Goal: Task Accomplishment & Management: Manage account settings

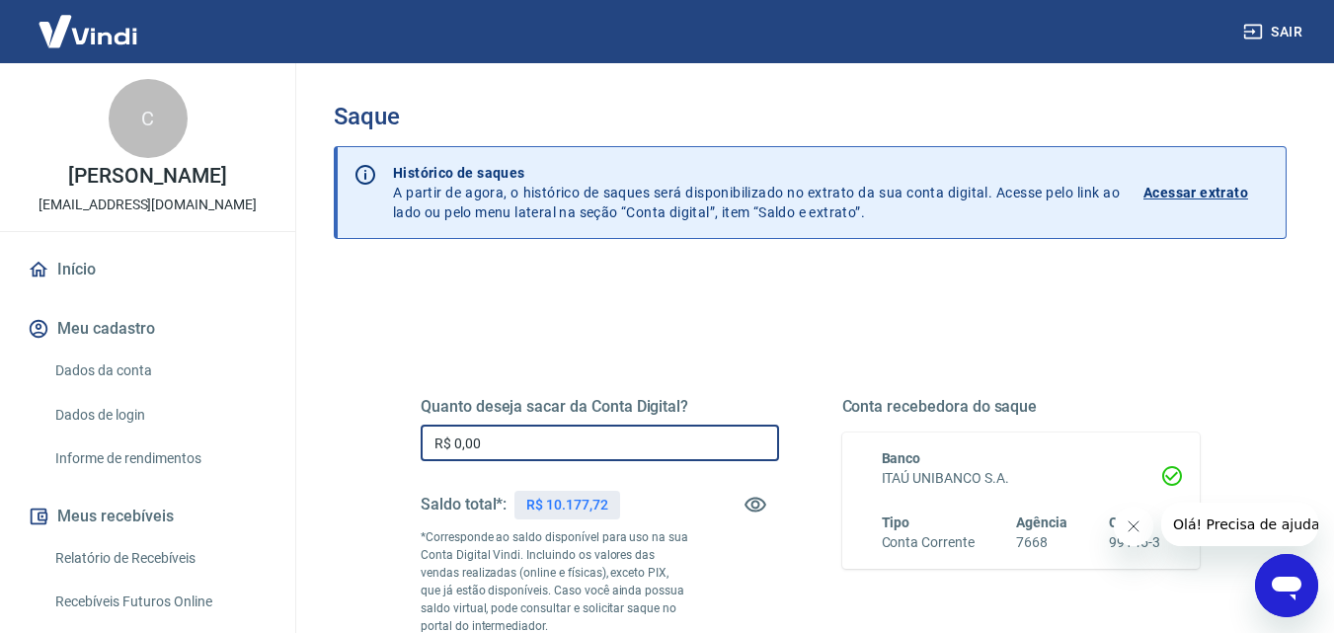
click at [488, 441] on input "R$ 0,00" at bounding box center [600, 443] width 358 height 37
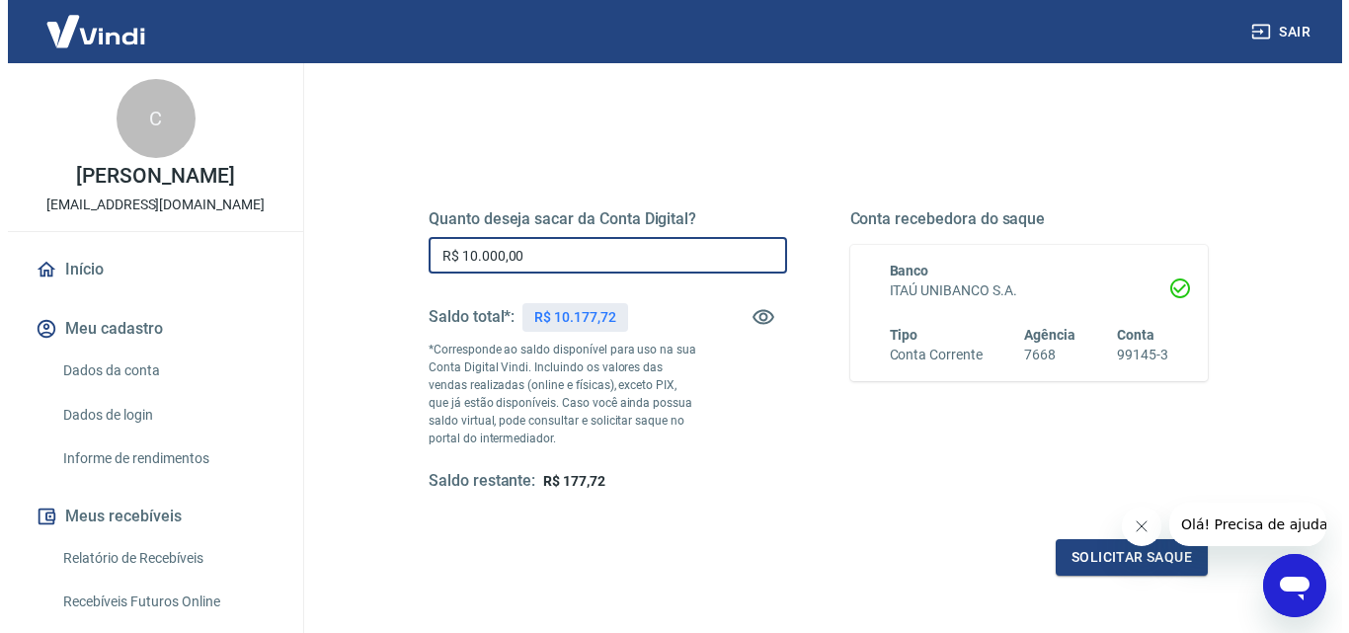
scroll to position [189, 0]
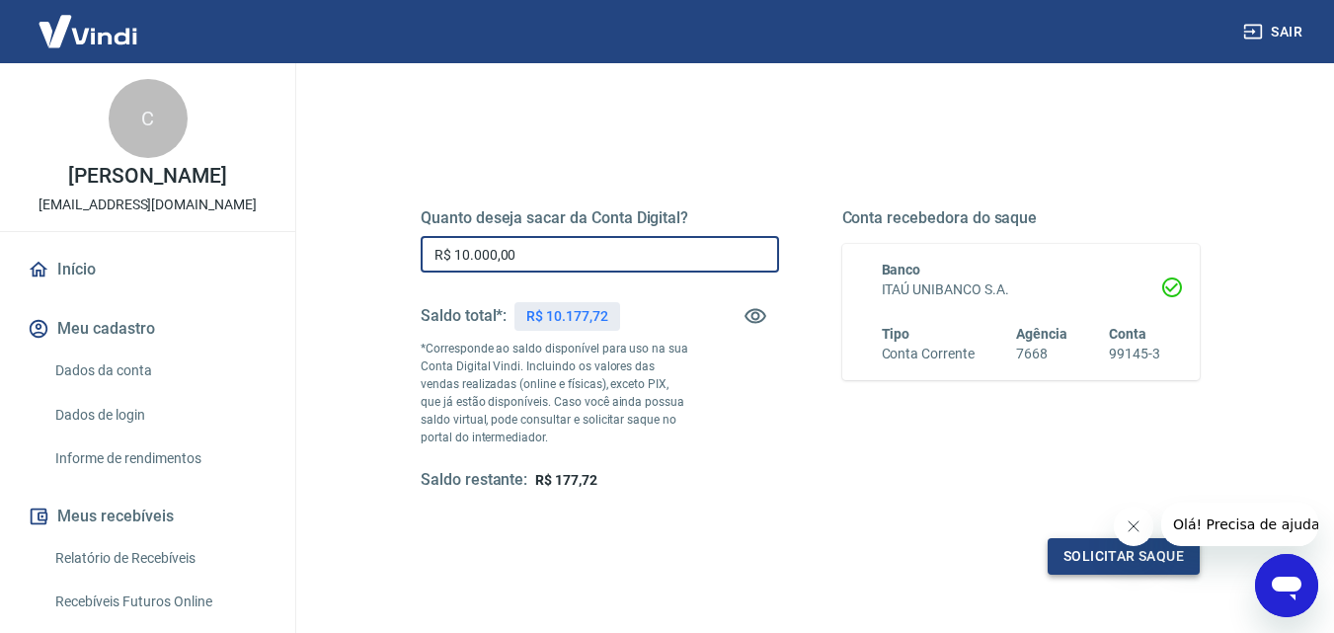
click at [1077, 553] on button "Solicitar saque" at bounding box center [1124, 556] width 152 height 37
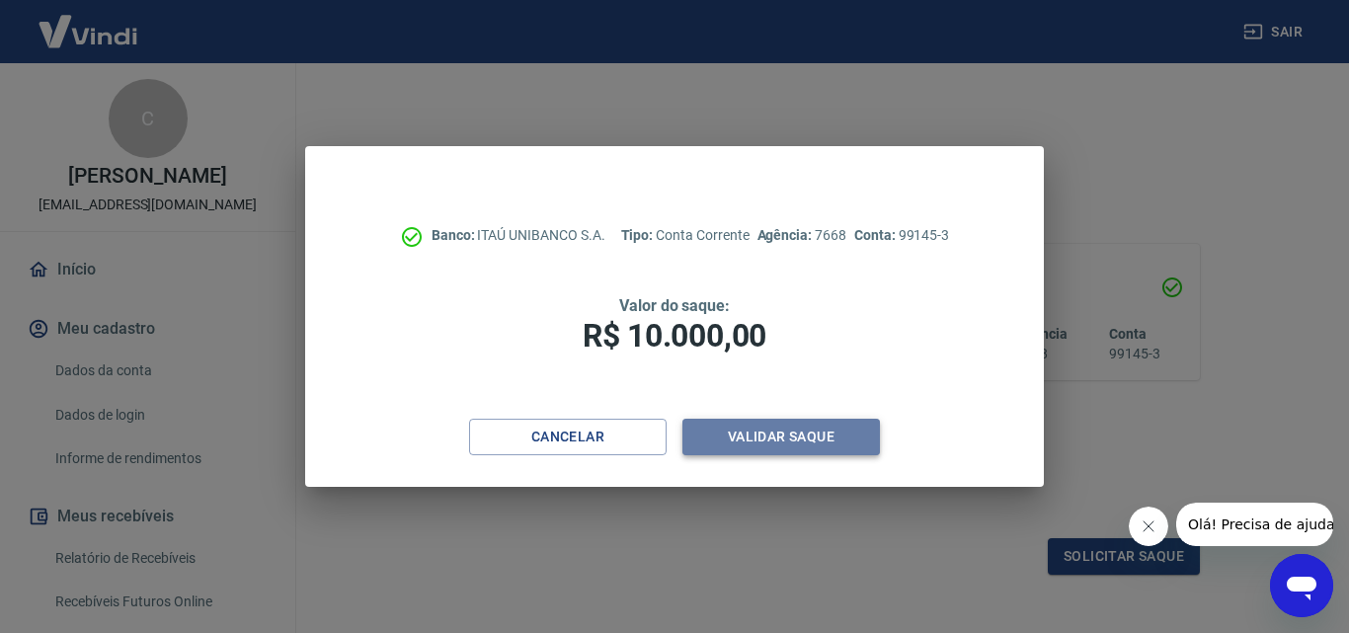
click at [809, 422] on button "Validar saque" at bounding box center [781, 437] width 198 height 37
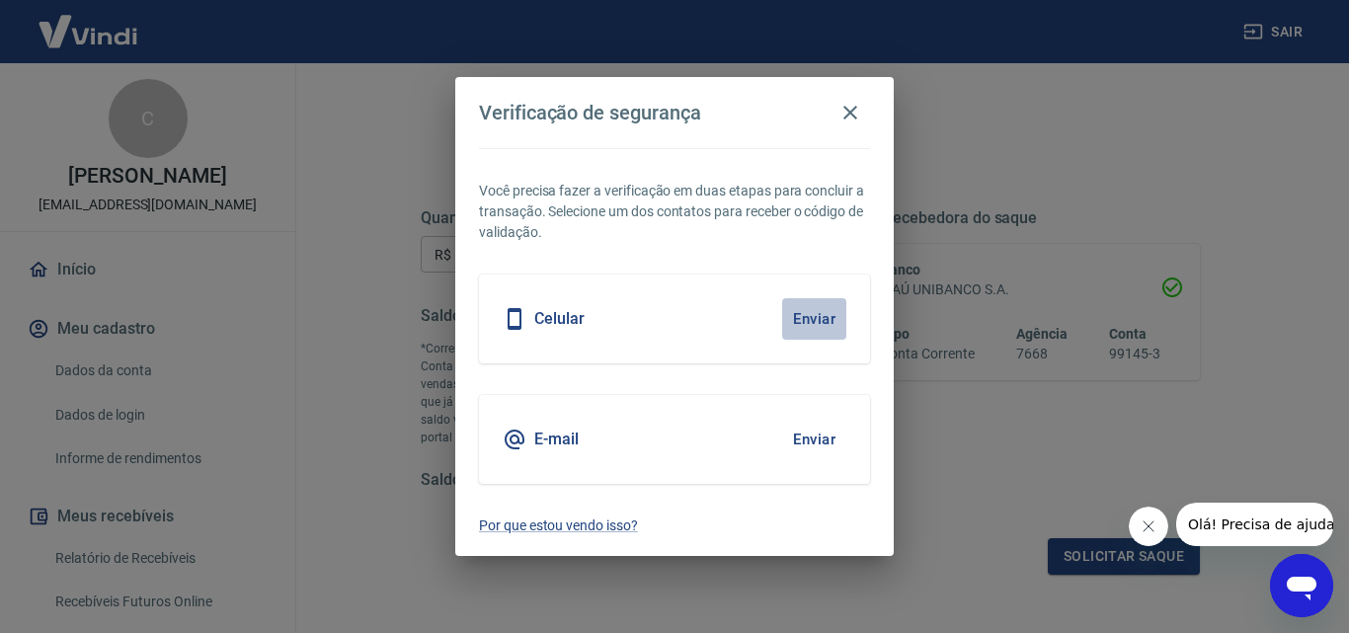
click at [805, 322] on button "Enviar" at bounding box center [814, 318] width 64 height 41
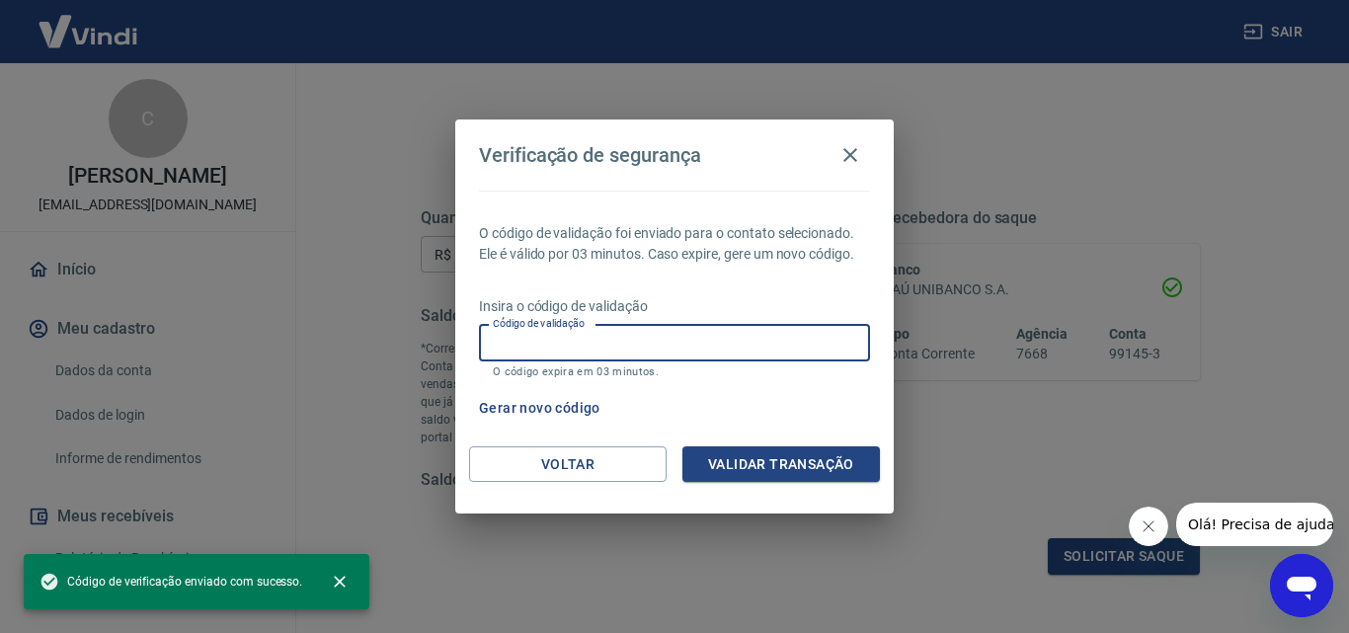
click at [595, 350] on input "Código de validação" at bounding box center [674, 343] width 391 height 37
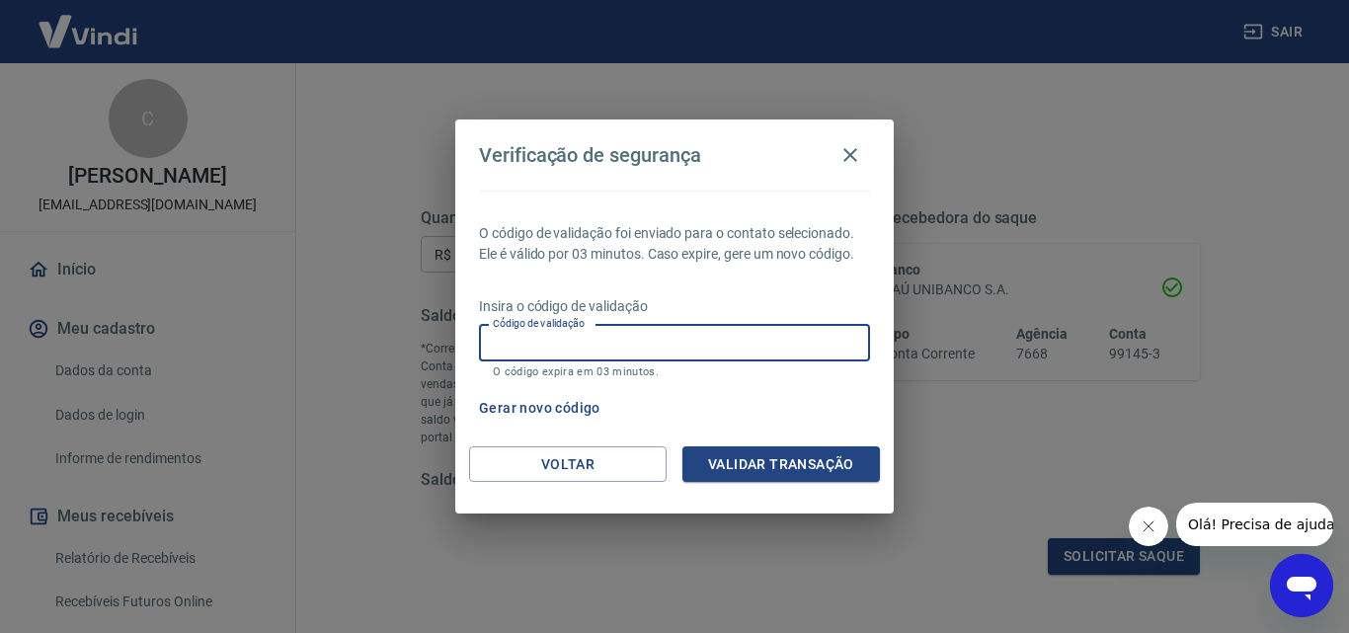
click at [640, 345] on input "Código de validação" at bounding box center [674, 343] width 391 height 37
click at [582, 346] on input "Código de validação" at bounding box center [674, 343] width 391 height 37
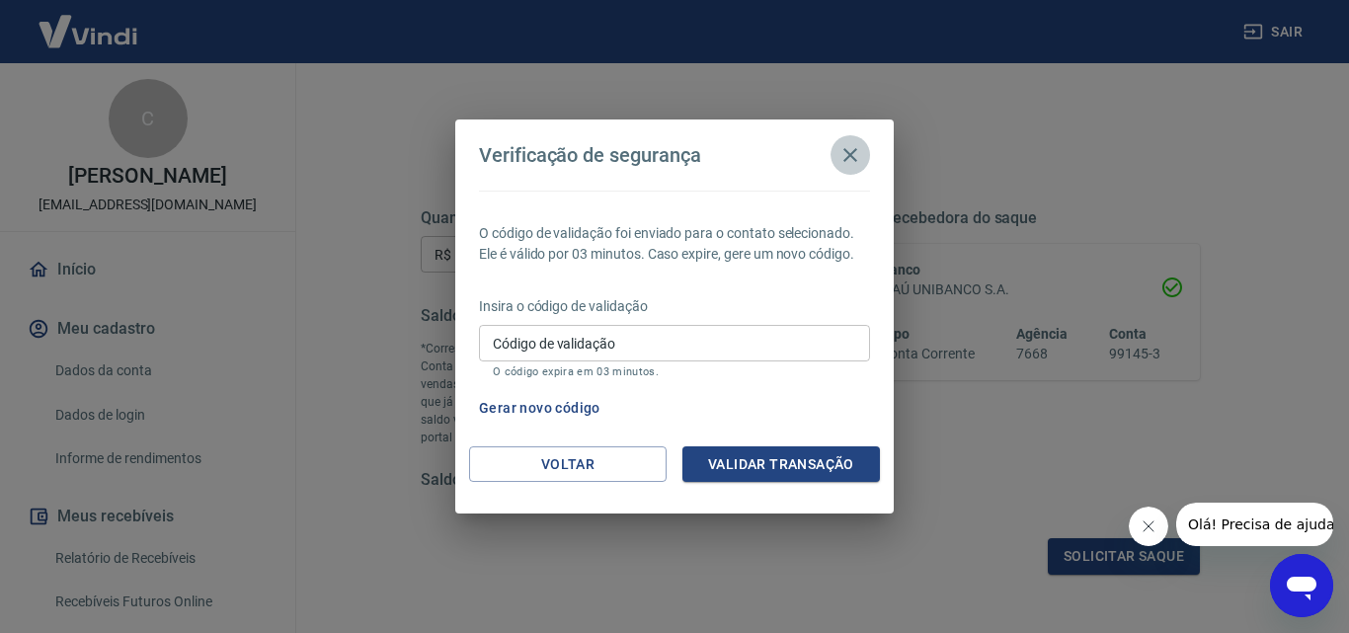
click at [852, 151] on icon "button" at bounding box center [850, 155] width 24 height 24
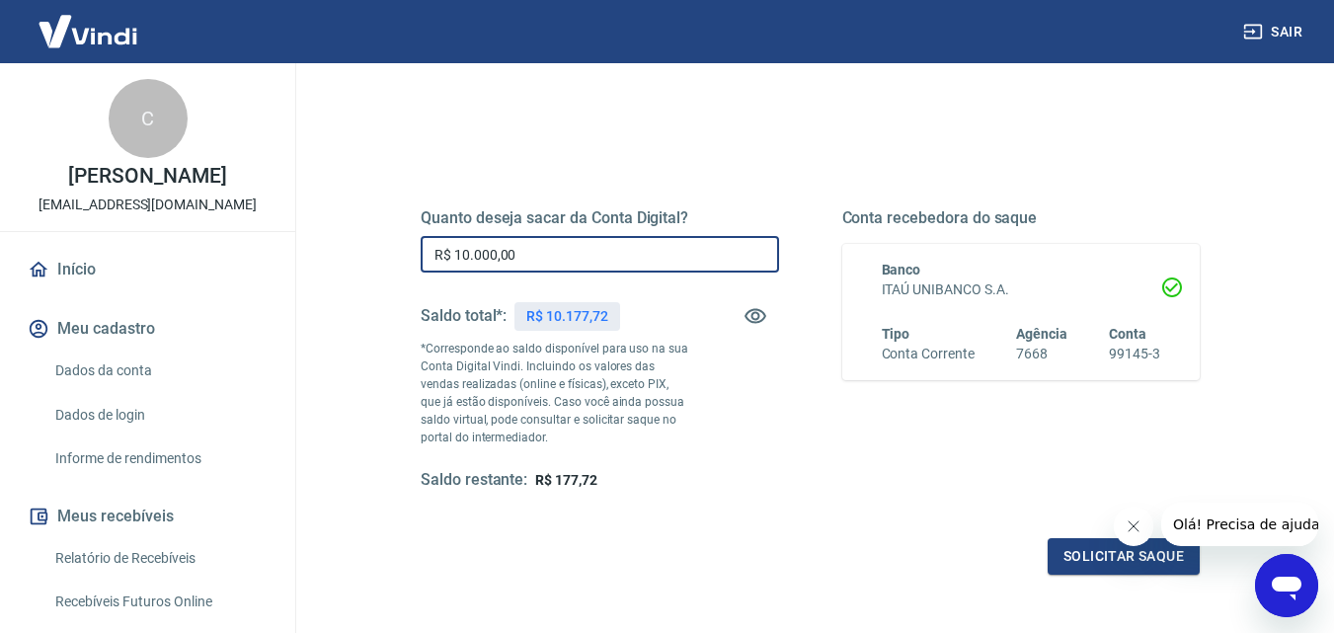
click at [467, 251] on input "R$ 10.000,00" at bounding box center [600, 254] width 358 height 37
type input "R$ 8.000,00"
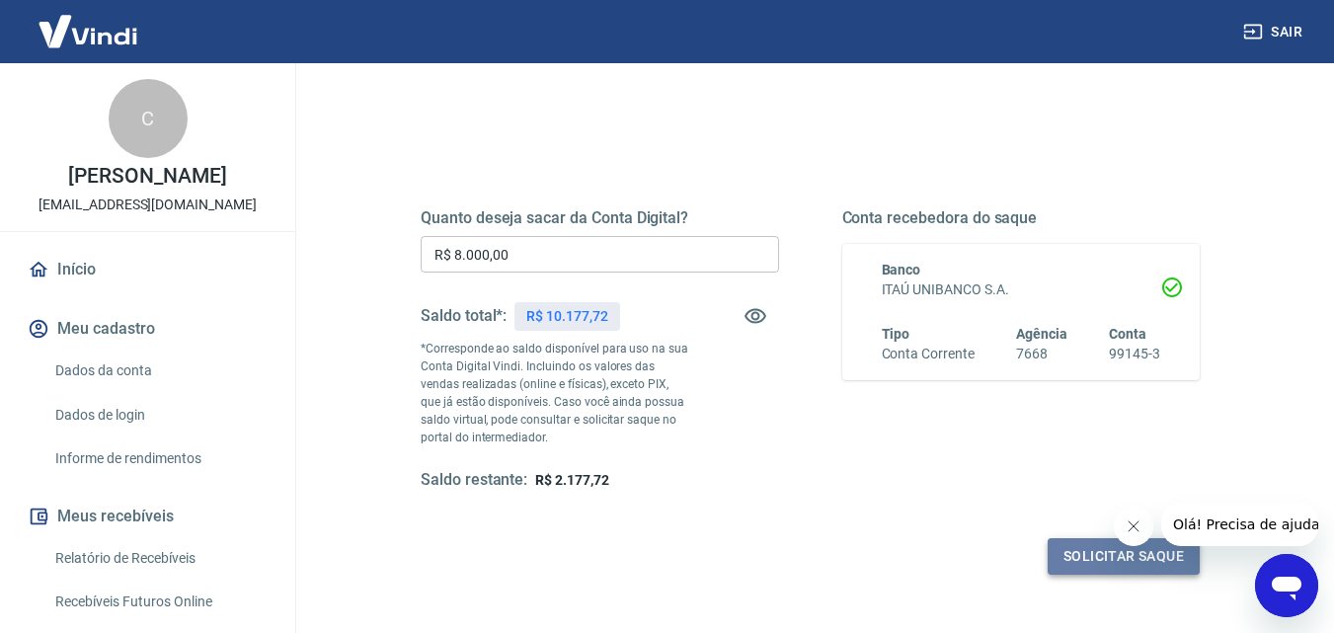
click at [1081, 553] on button "Solicitar saque" at bounding box center [1124, 556] width 152 height 37
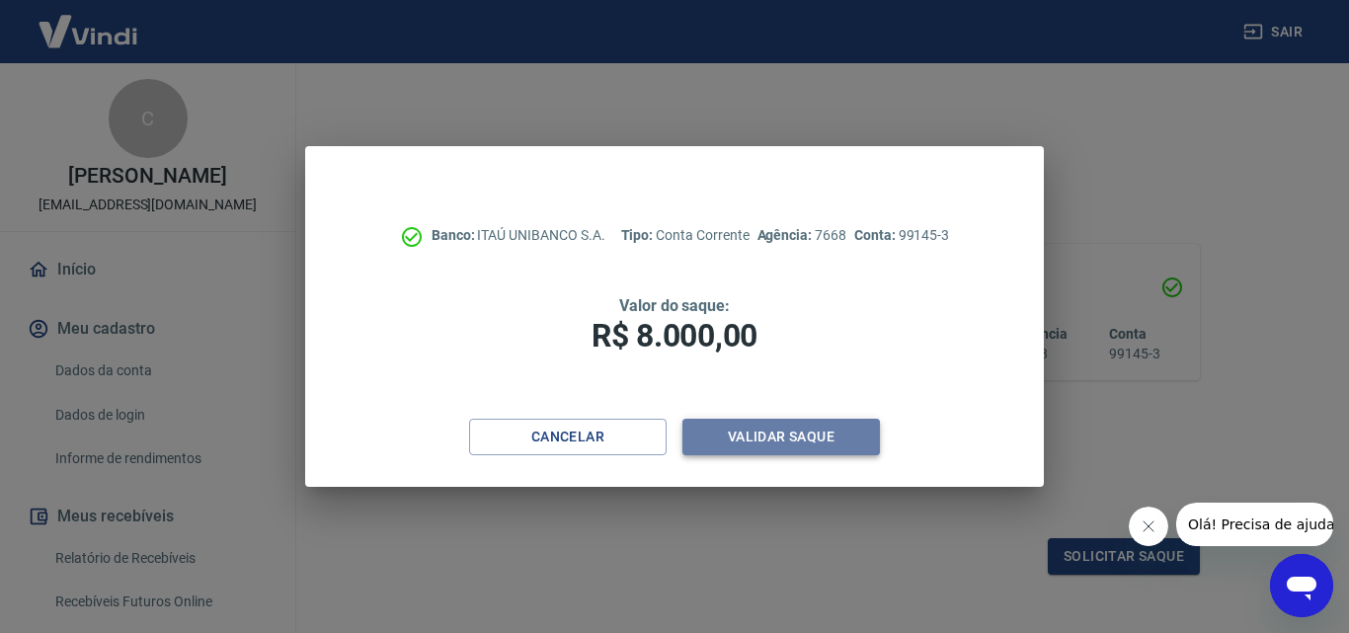
click at [823, 438] on button "Validar saque" at bounding box center [781, 437] width 198 height 37
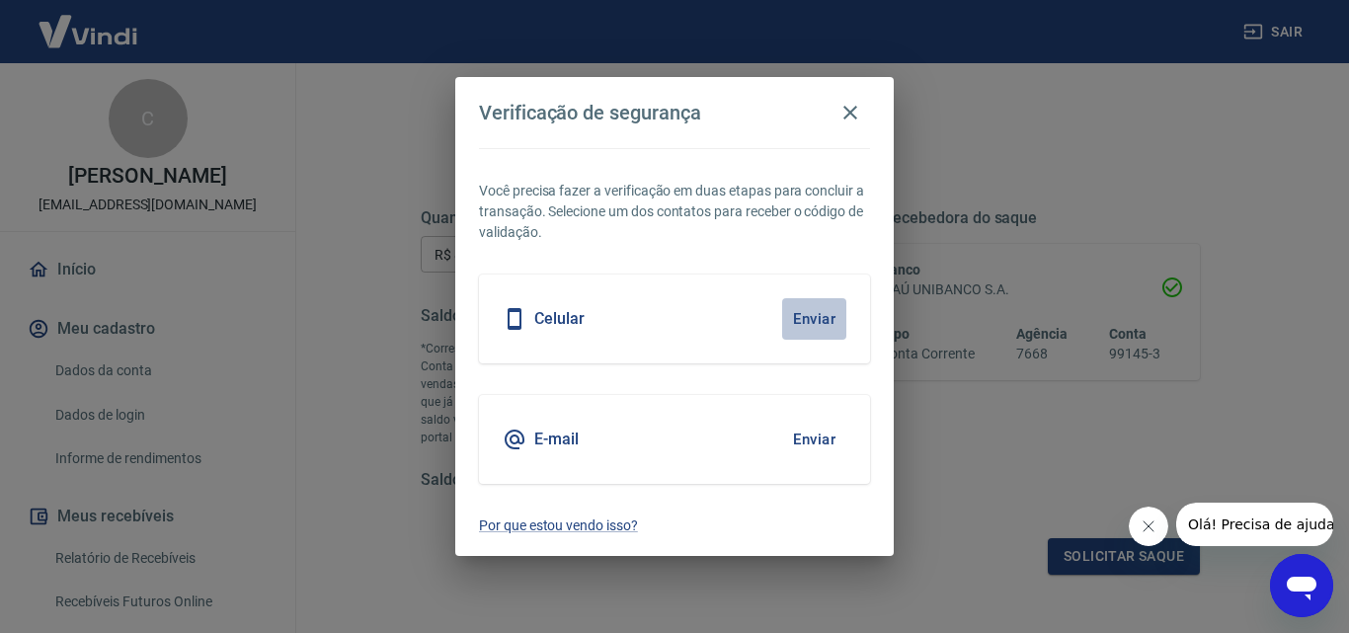
click at [816, 317] on button "Enviar" at bounding box center [814, 318] width 64 height 41
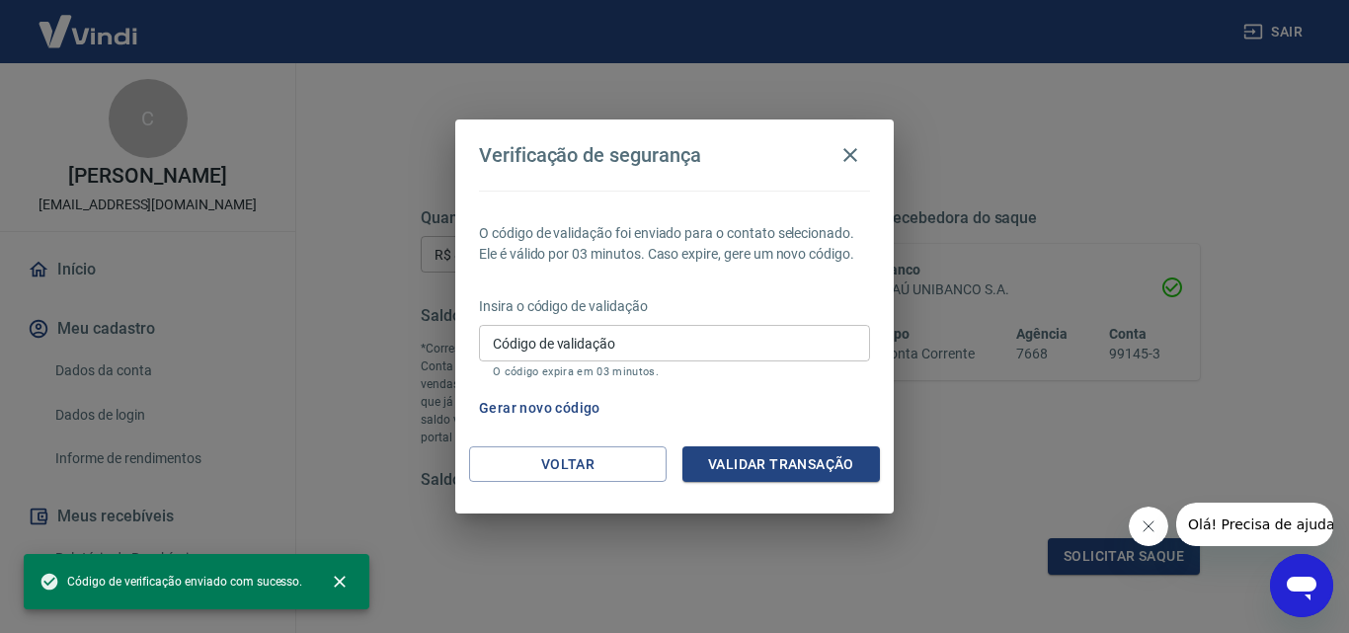
click at [586, 336] on input "Código de validação" at bounding box center [674, 343] width 391 height 37
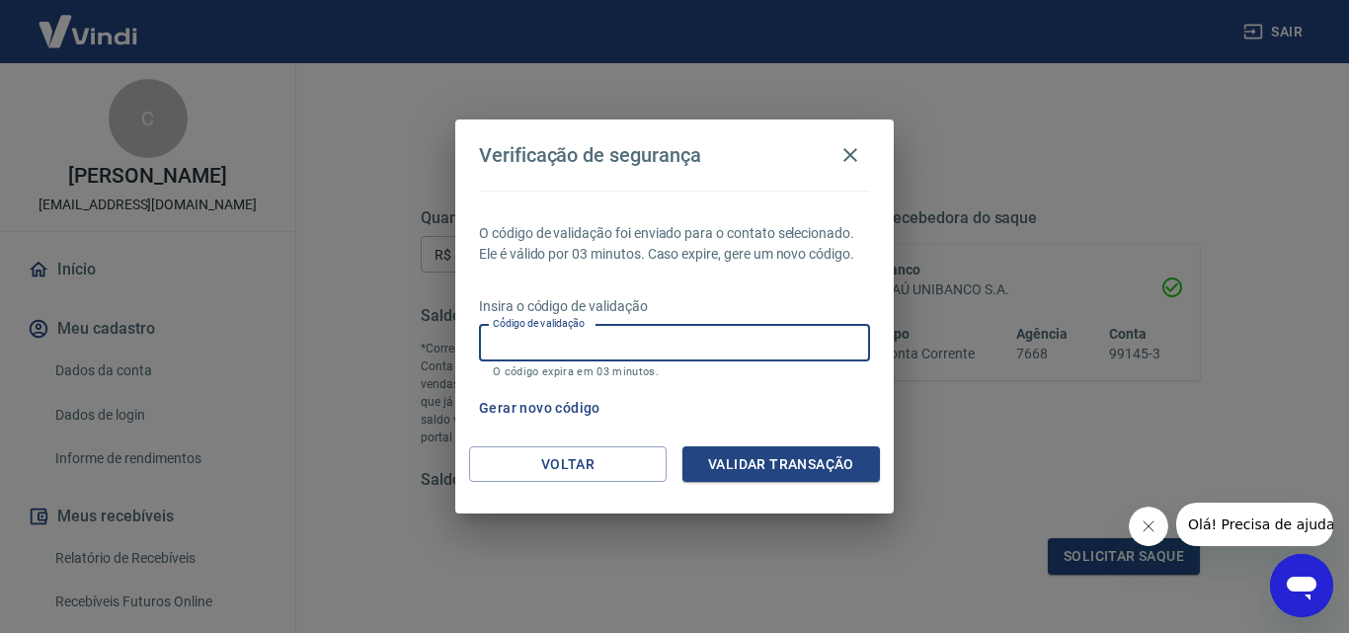
click at [586, 336] on input "Código de validação" at bounding box center [674, 343] width 391 height 37
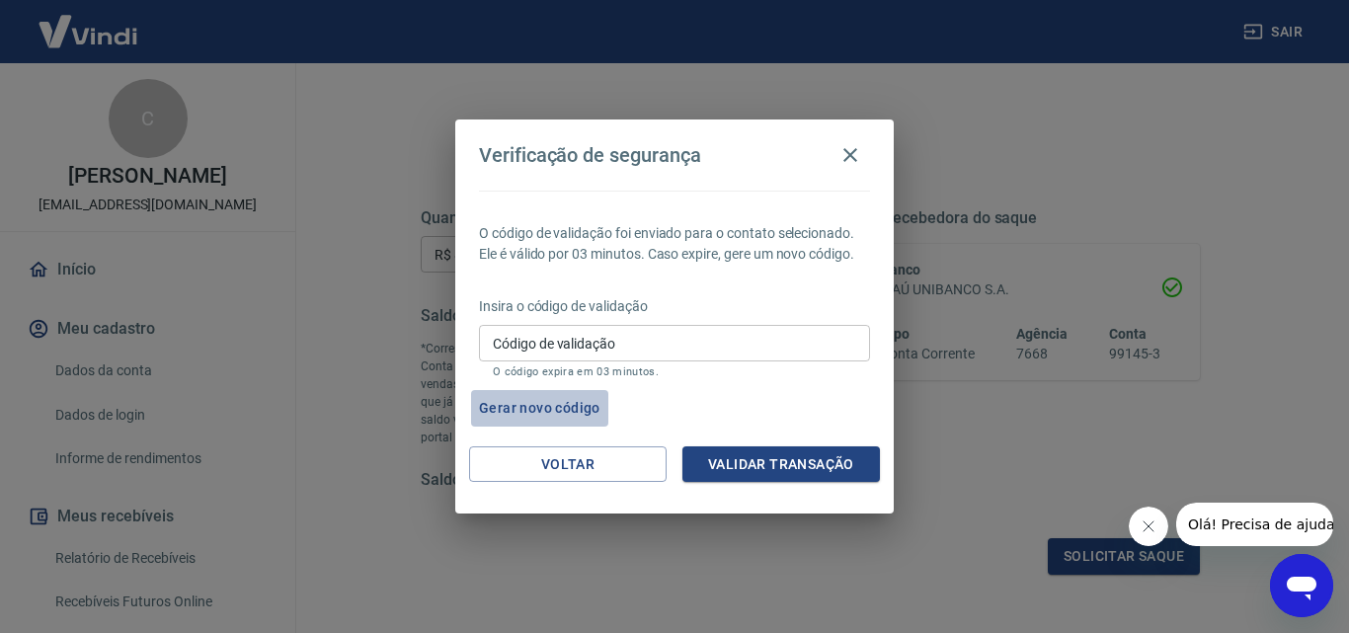
click at [545, 407] on button "Gerar novo código" at bounding box center [539, 408] width 137 height 37
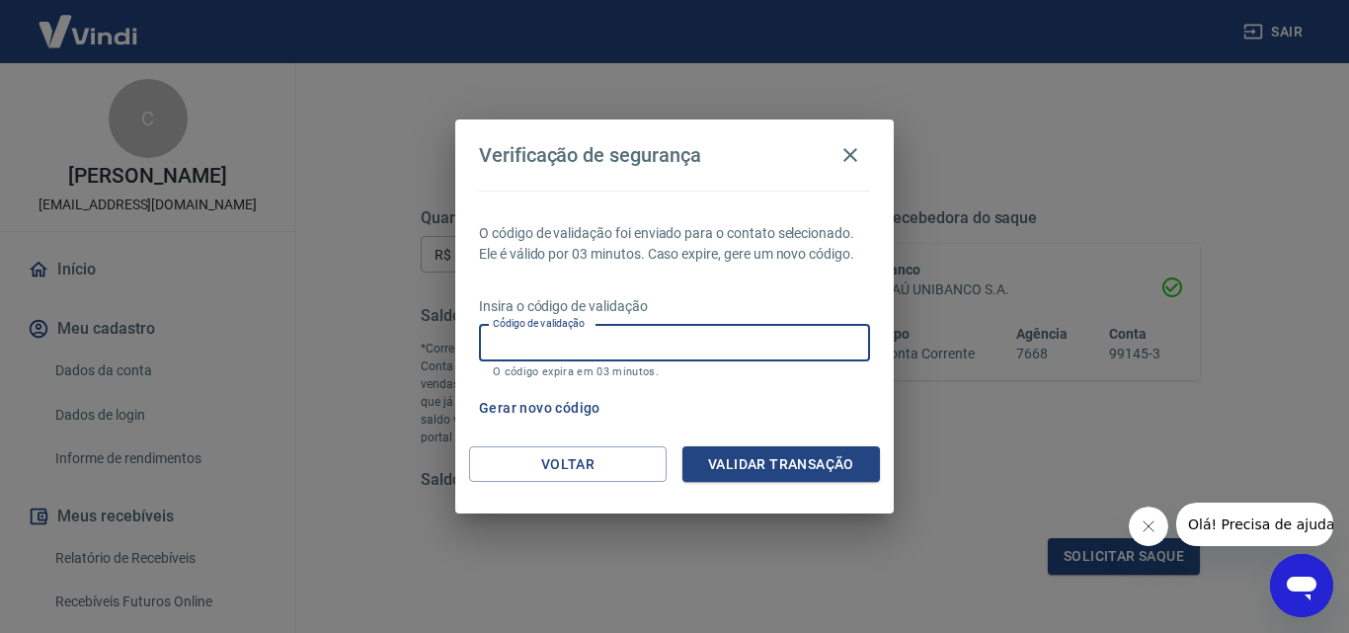
click at [578, 340] on input "Código de validação" at bounding box center [674, 343] width 391 height 37
click at [520, 348] on input "Código de validação" at bounding box center [674, 343] width 391 height 37
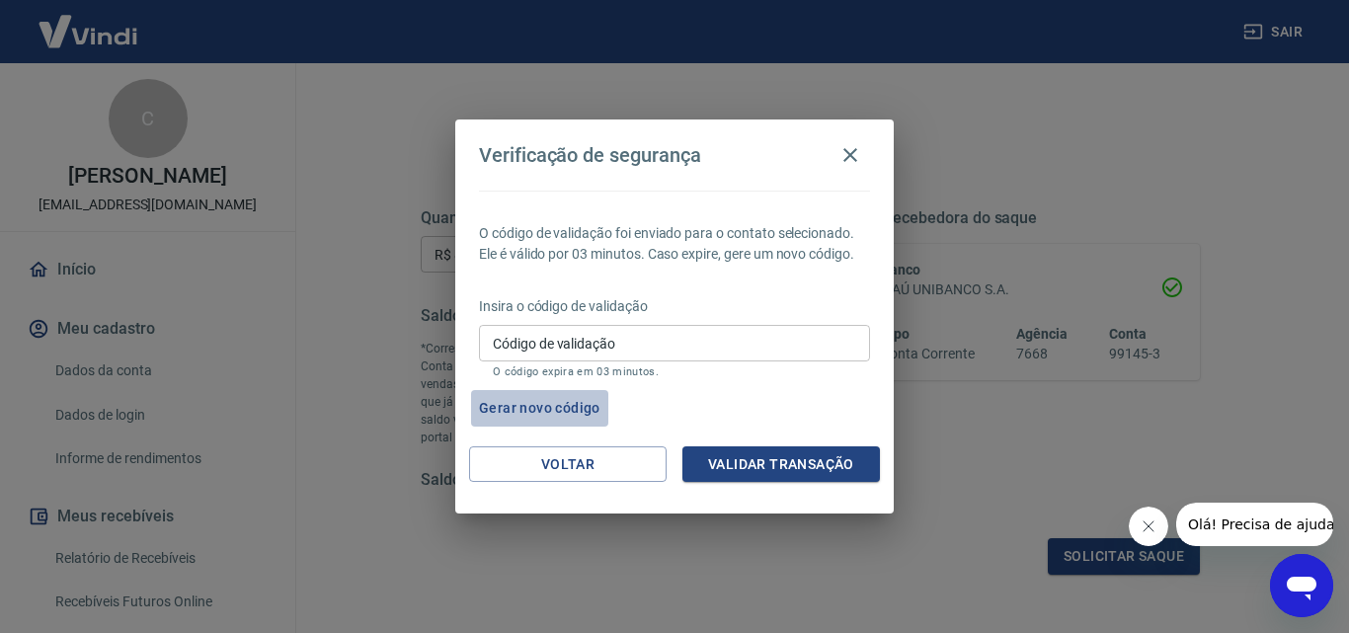
click at [521, 406] on button "Gerar novo código" at bounding box center [539, 408] width 137 height 37
click at [849, 149] on icon "button" at bounding box center [850, 155] width 24 height 24
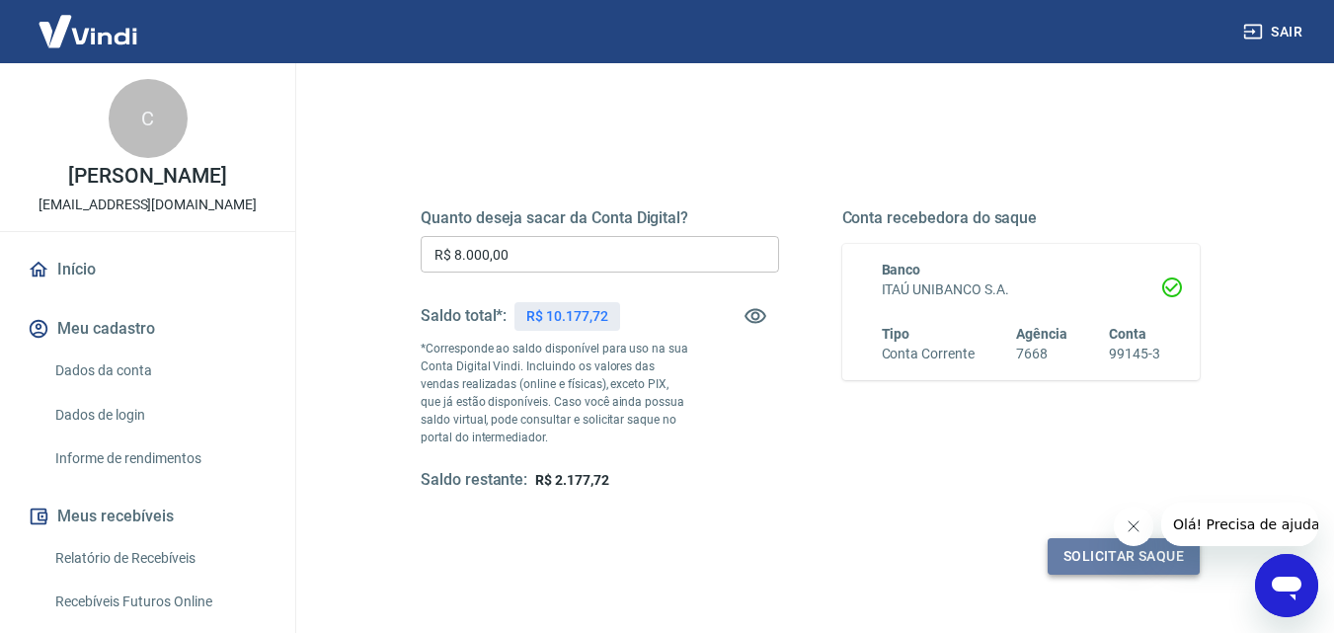
click at [1109, 554] on button "Solicitar saque" at bounding box center [1124, 556] width 152 height 37
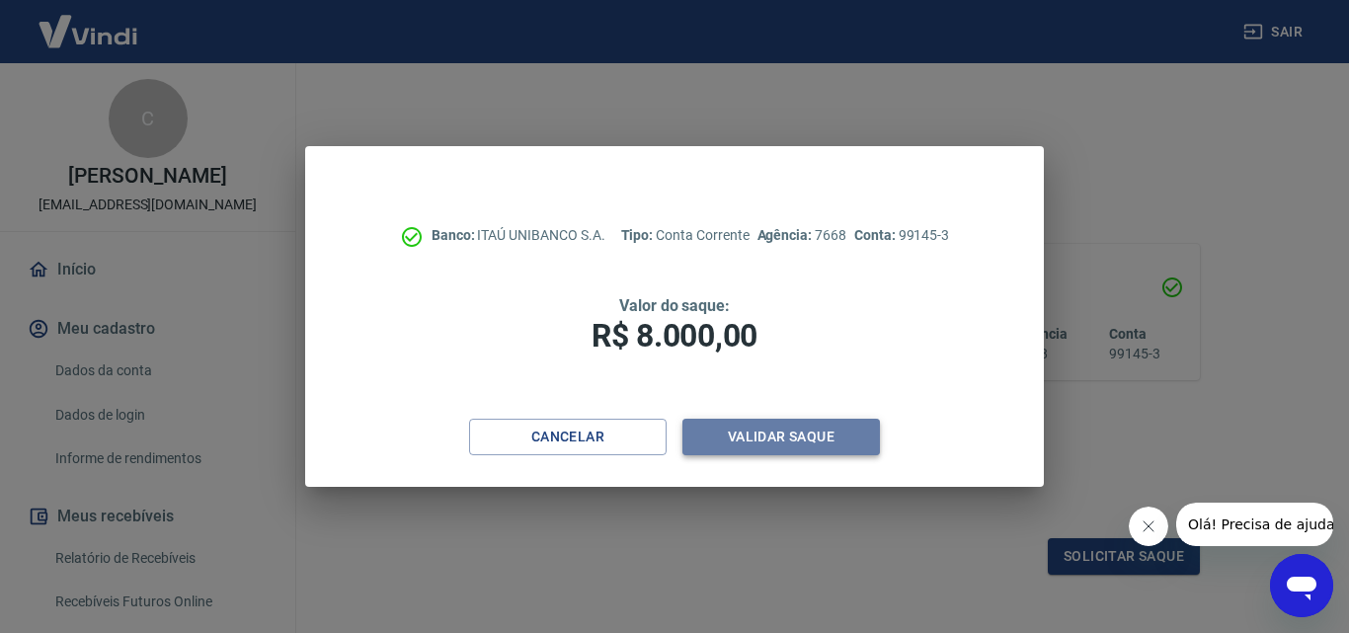
click at [825, 433] on button "Validar saque" at bounding box center [781, 437] width 198 height 37
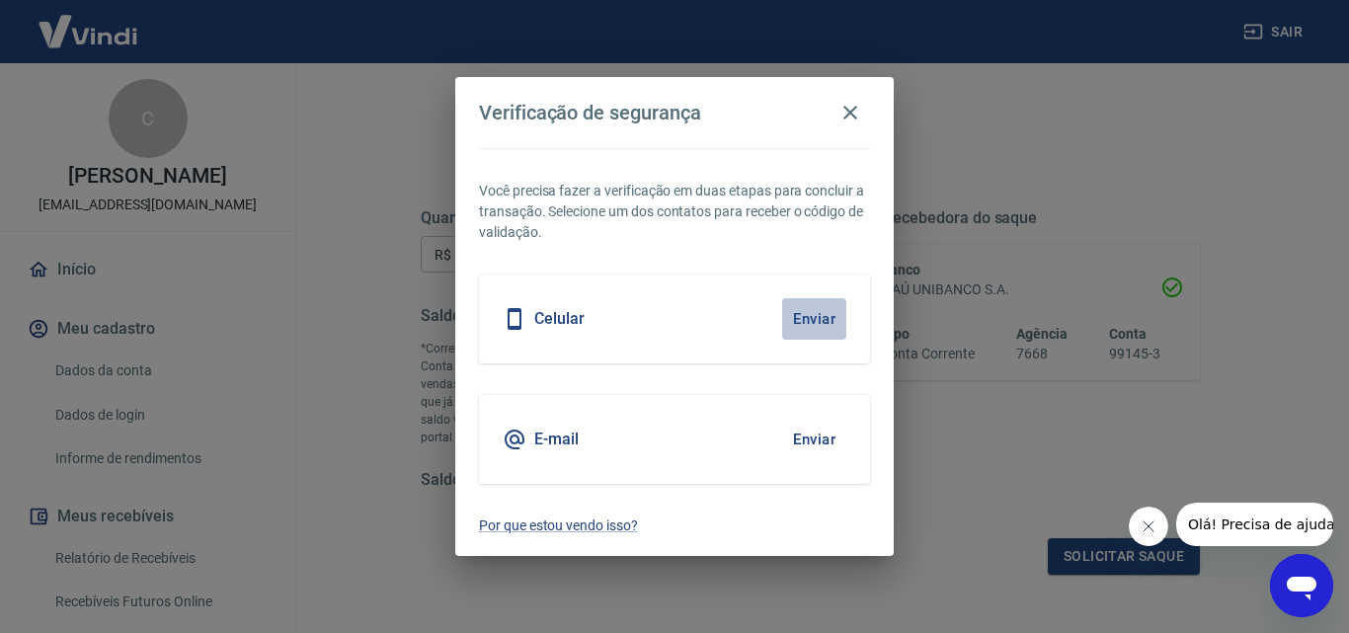
click at [803, 315] on button "Enviar" at bounding box center [814, 318] width 64 height 41
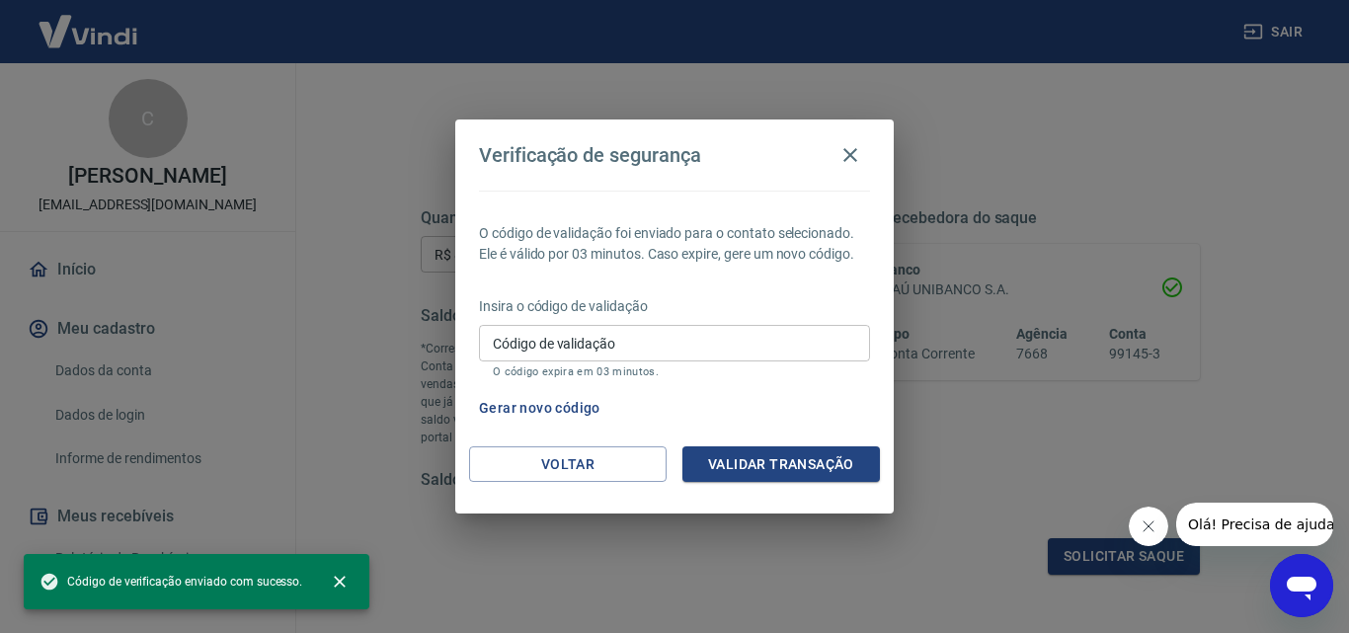
click at [613, 337] on input "Código de validação" at bounding box center [674, 343] width 391 height 37
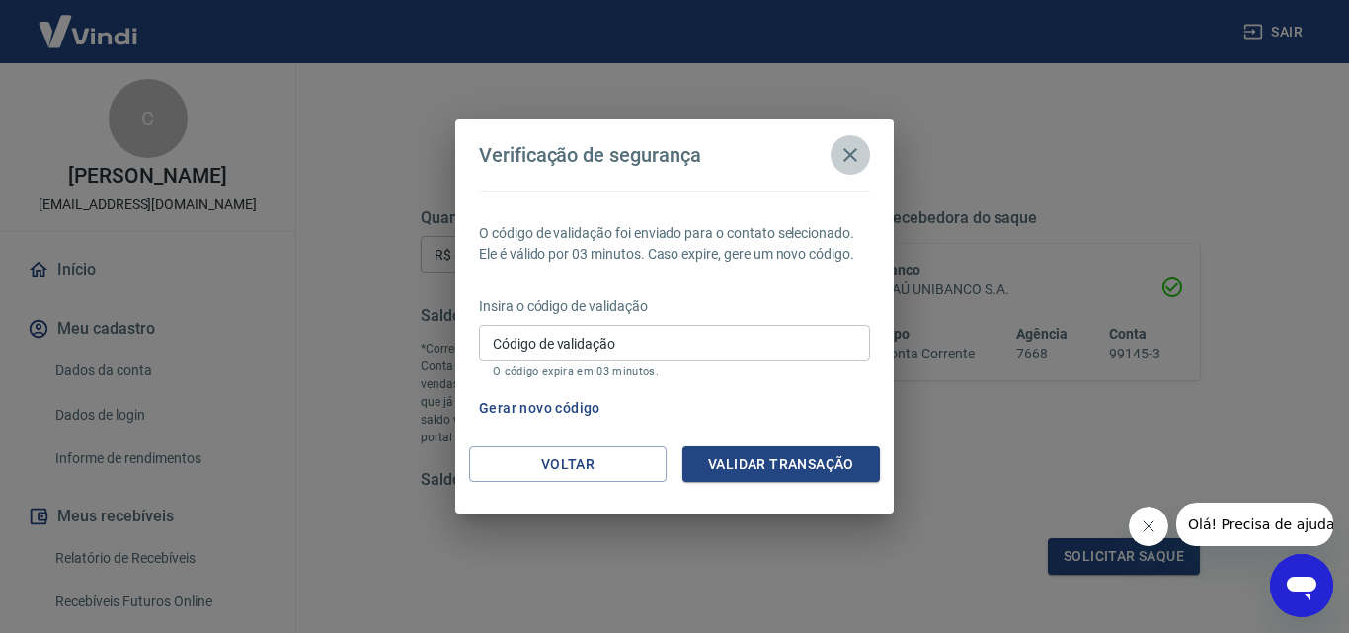
click at [848, 152] on icon "button" at bounding box center [850, 155] width 14 height 14
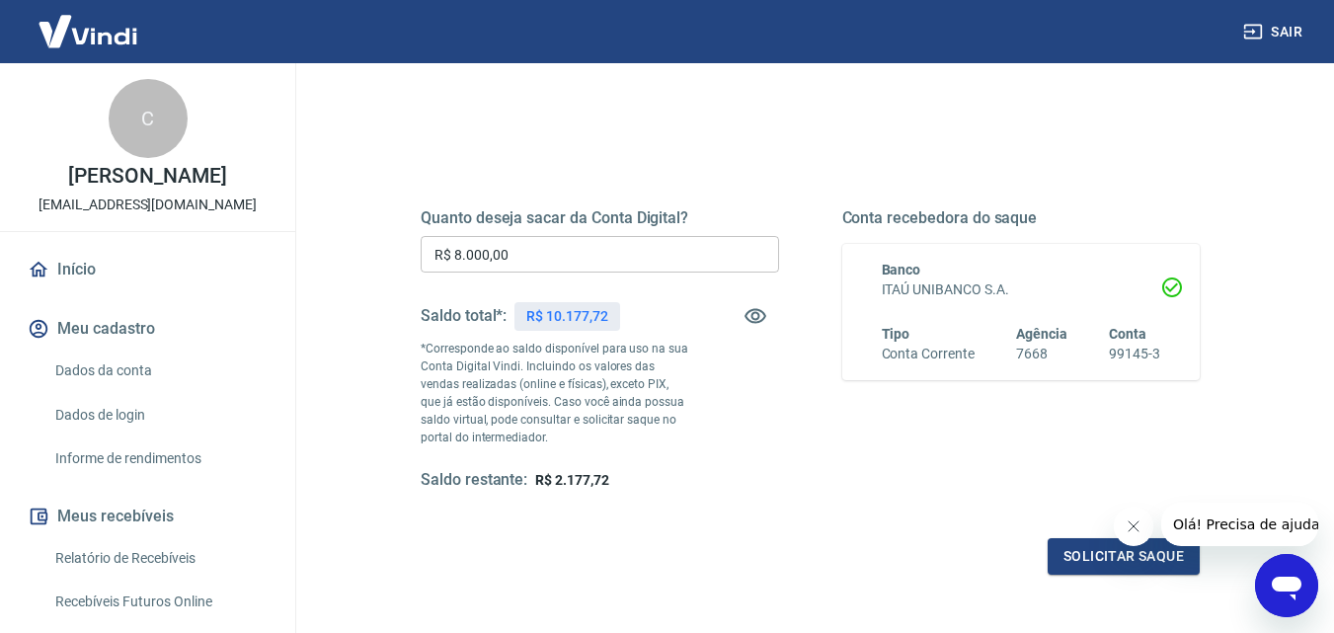
click at [848, 152] on div "Quanto deseja sacar da Conta Digital? R$ 8.000,00 ​ Saldo total*: R$ 10.177,72 …" at bounding box center [810, 359] width 827 height 477
click at [1076, 556] on button "Solicitar saque" at bounding box center [1124, 556] width 152 height 37
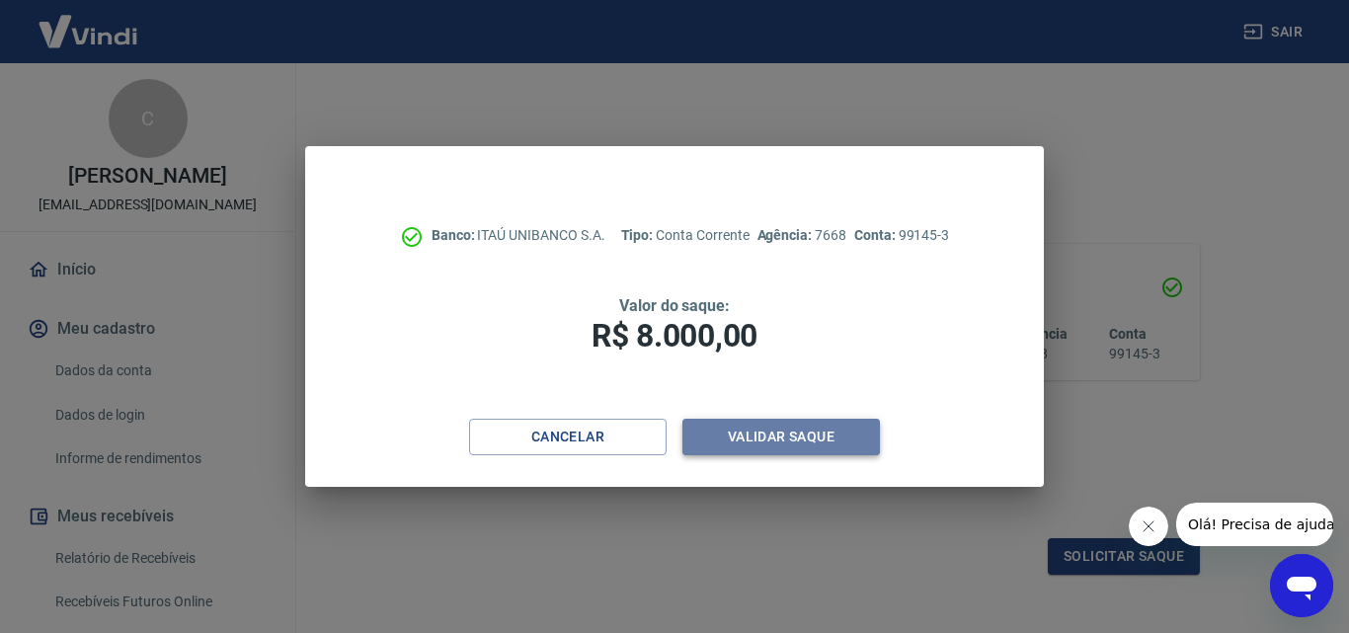
click at [815, 439] on button "Validar saque" at bounding box center [781, 437] width 198 height 37
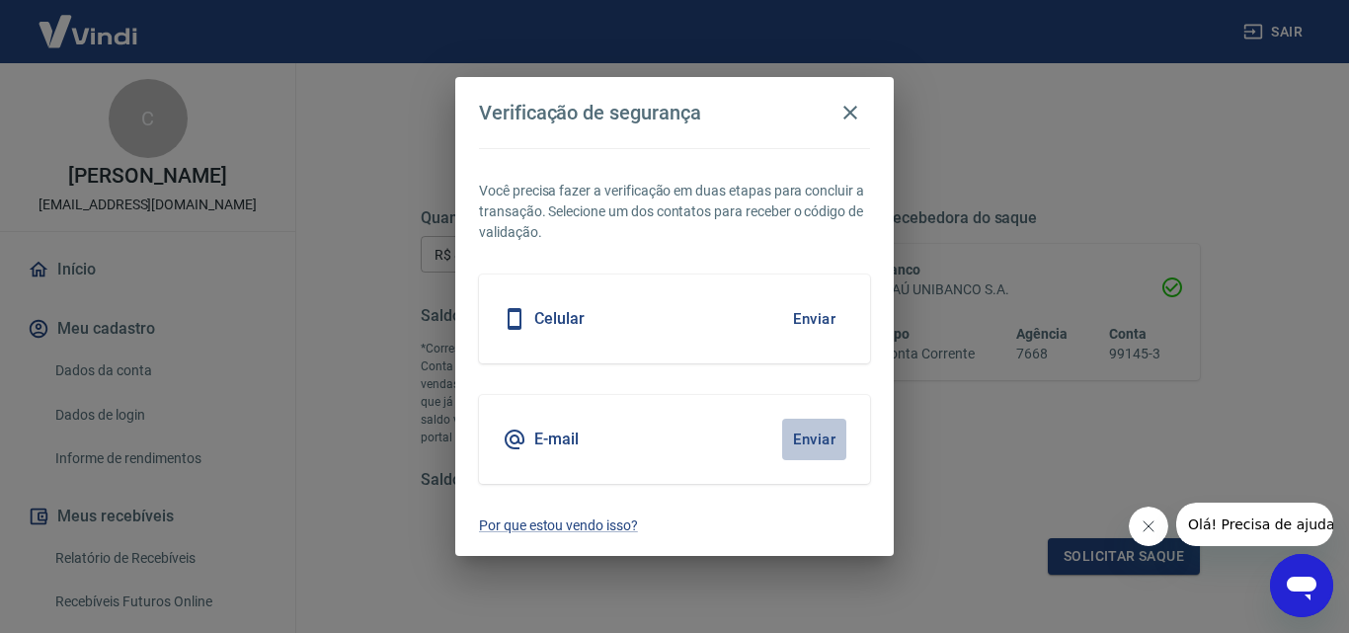
click at [803, 436] on button "Enviar" at bounding box center [814, 439] width 64 height 41
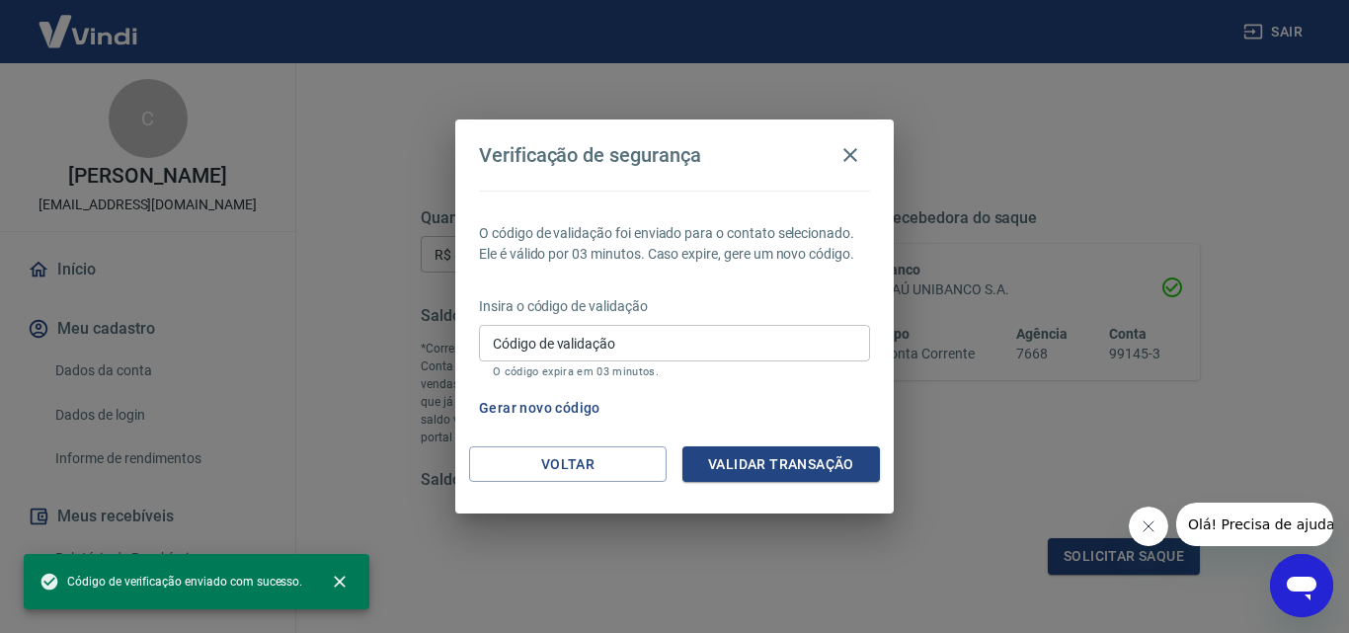
click at [576, 344] on input "Código de validação" at bounding box center [674, 343] width 391 height 37
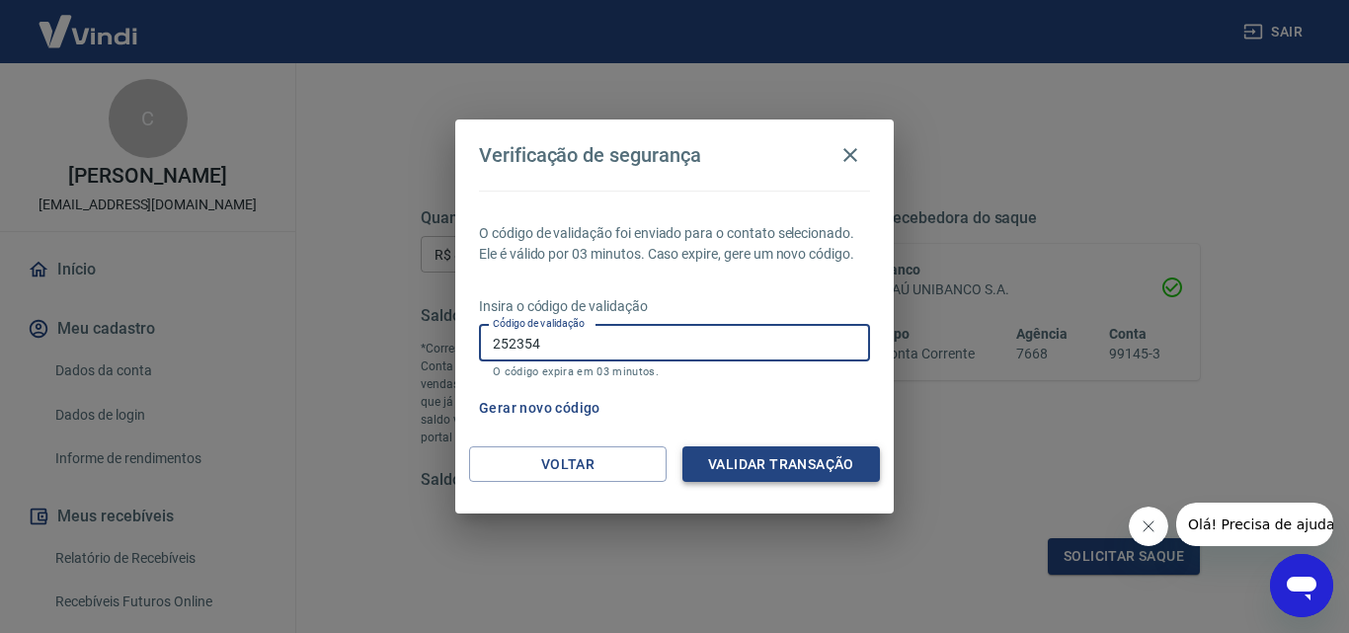
type input "252354"
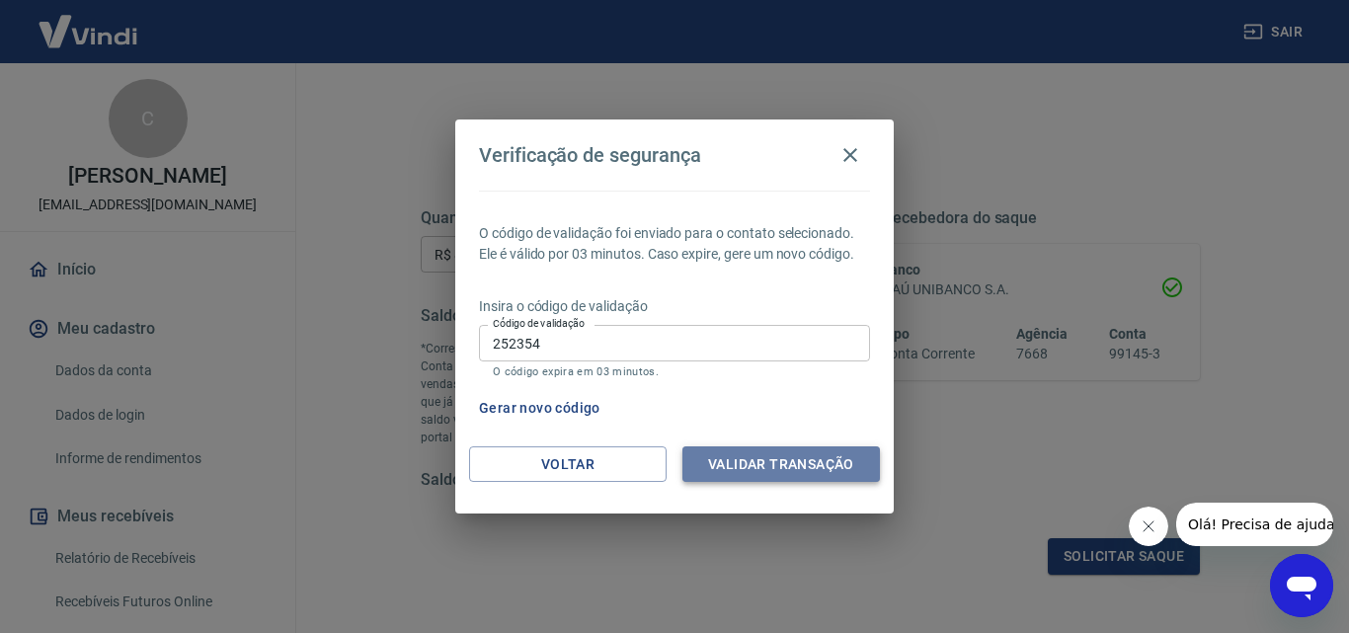
click at [708, 461] on button "Validar transação" at bounding box center [781, 464] width 198 height 37
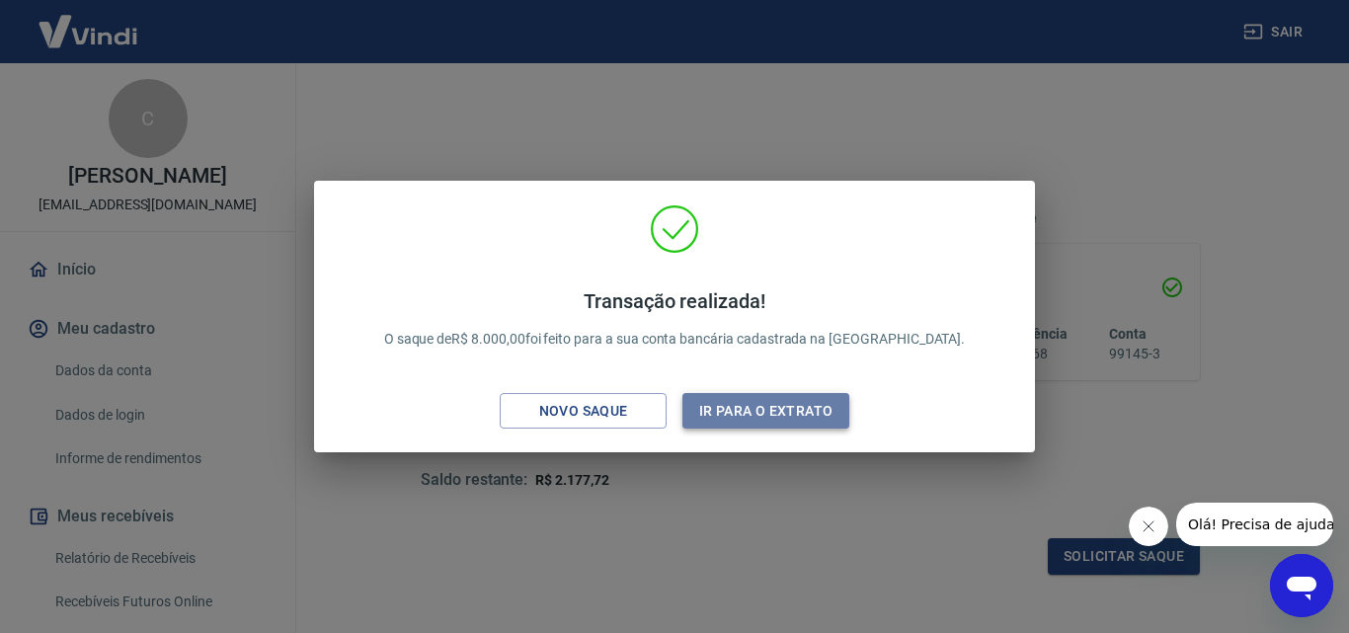
click at [746, 405] on button "Ir para o extrato" at bounding box center [765, 411] width 167 height 37
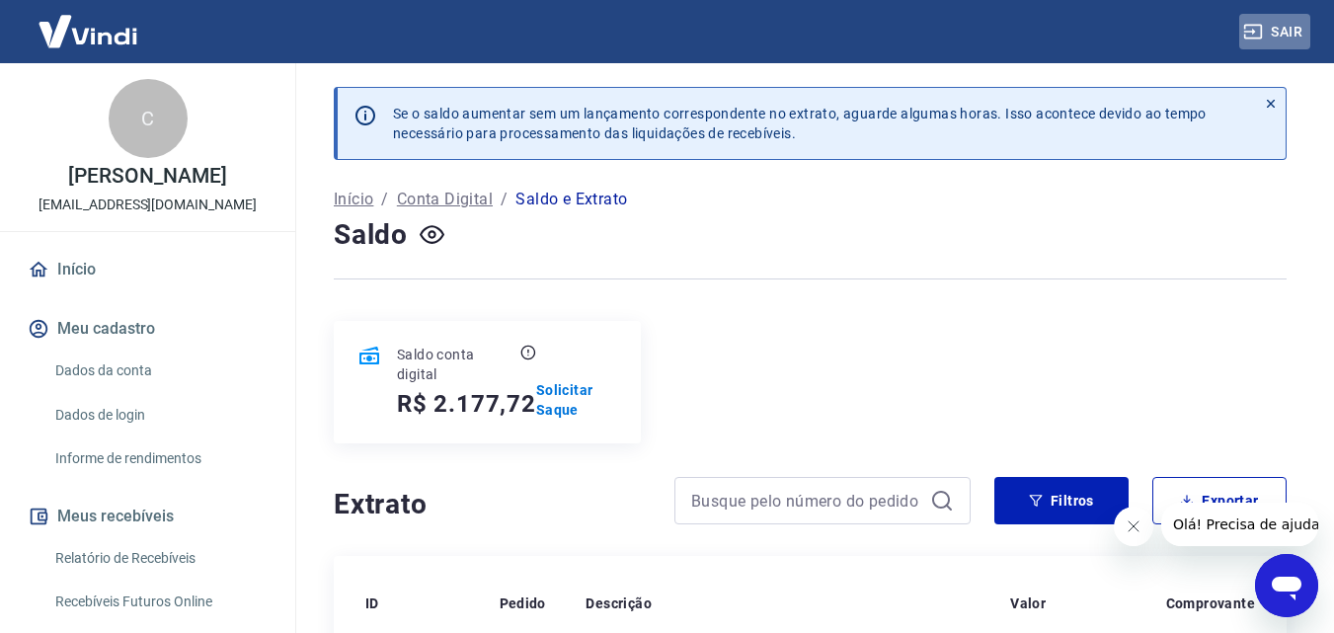
click at [1291, 28] on button "Sair" at bounding box center [1274, 32] width 71 height 37
